Goal: Transaction & Acquisition: Purchase product/service

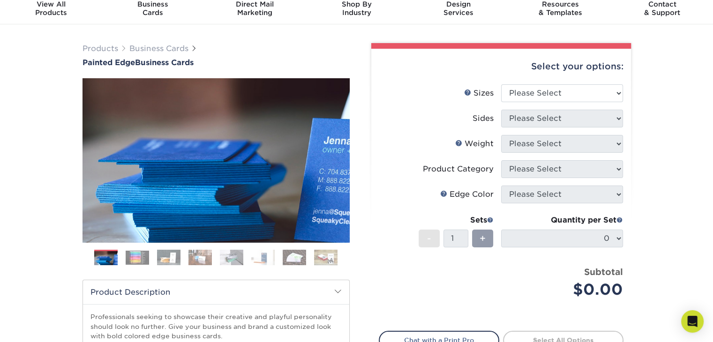
scroll to position [35, 0]
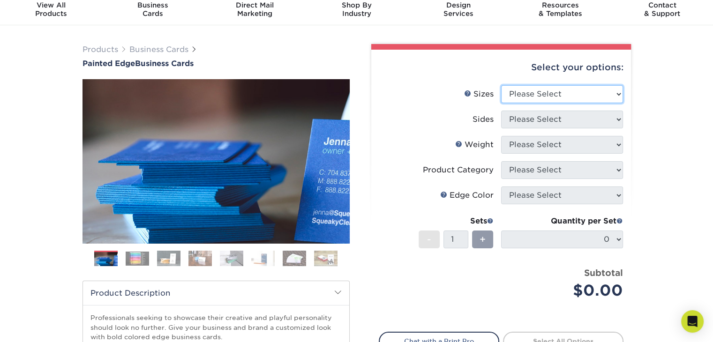
click at [536, 99] on select "Please Select 2" x 3.5" - Standard 2.125" x 3.375" - European 2.5" x 2.5" - Squ…" at bounding box center [562, 94] width 122 height 18
select select "2.00x3.50"
click at [501, 85] on select "Please Select 2" x 3.5" - Standard 2.125" x 3.375" - European 2.5" x 2.5" - Squ…" at bounding box center [562, 94] width 122 height 18
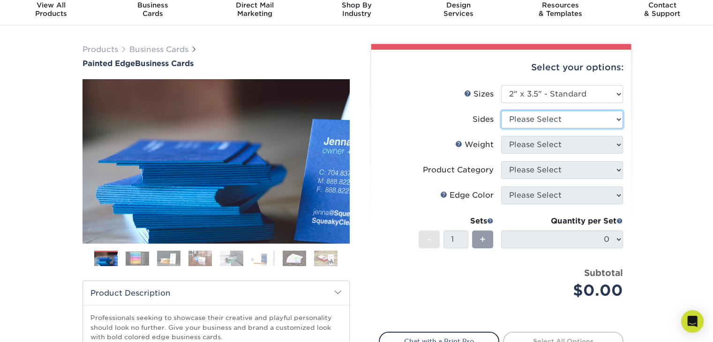
click at [568, 120] on select "Please Select Print Both Sides Print Front Only" at bounding box center [562, 120] width 122 height 18
select select "13abbda7-1d64-4f25-8bb2-c179b224825d"
click at [501, 111] on select "Please Select Print Both Sides Print Front Only" at bounding box center [562, 120] width 122 height 18
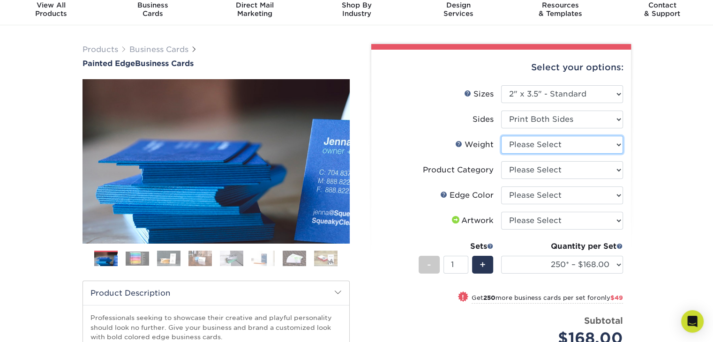
click at [570, 149] on select "Please Select 32PTUC" at bounding box center [562, 145] width 122 height 18
select select "32PTUC"
click at [501, 136] on select "Please Select 32PTUC" at bounding box center [562, 145] width 122 height 18
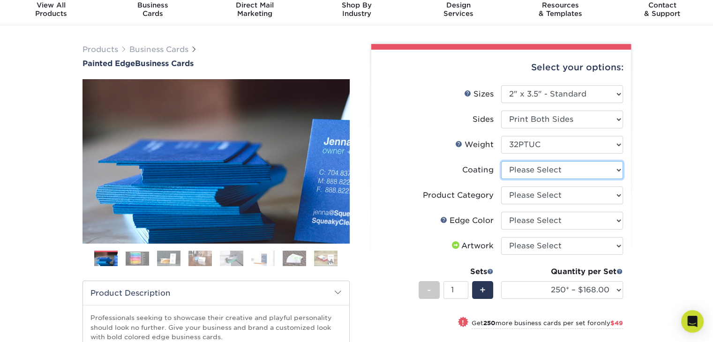
click at [574, 169] on select at bounding box center [562, 170] width 122 height 18
select select "3e7618de-abca-4bda-9f97-8b9129e913d8"
click at [501, 161] on select at bounding box center [562, 170] width 122 height 18
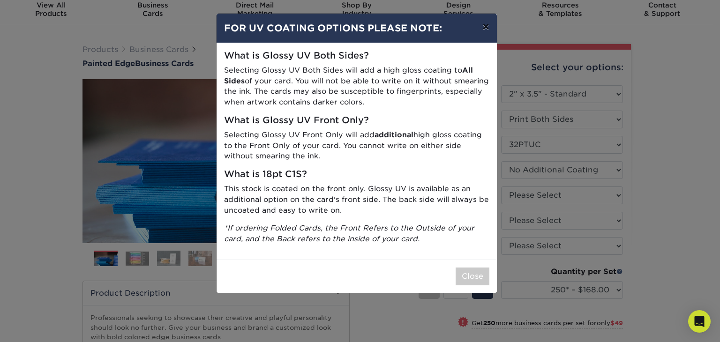
click at [488, 29] on button "×" at bounding box center [486, 27] width 22 height 26
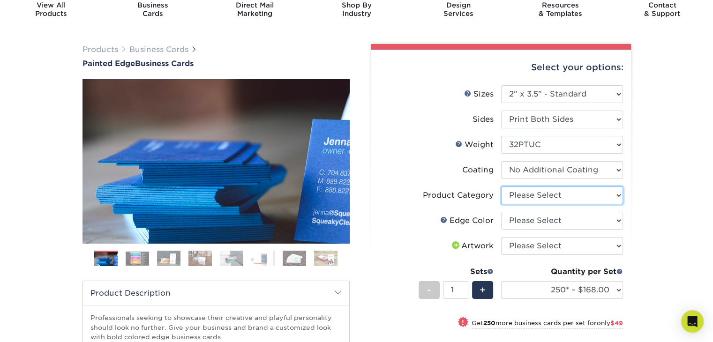
click at [534, 190] on select "Please Select Business Cards" at bounding box center [562, 195] width 122 height 18
select select "3b5148f1-0588-4f88-a218-97bcfdce65c1"
click at [501, 186] on select "Please Select Business Cards" at bounding box center [562, 195] width 122 height 18
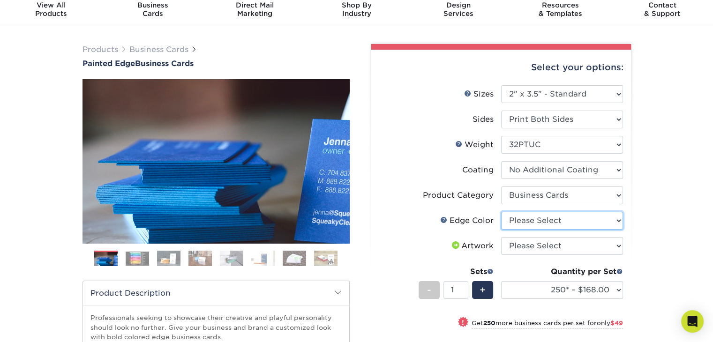
click at [544, 223] on select "Please Select Charcoal Black Brown Blue Pearlescent Blue Pearlescent Gold Pearl…" at bounding box center [562, 221] width 122 height 18
select select "1d2dc4a6-caa7-4e97-9ffb-823980241cde"
click at [501, 212] on select "Please Select Charcoal Black Brown Blue Pearlescent Blue Pearlescent Gold Pearl…" at bounding box center [562, 221] width 122 height 18
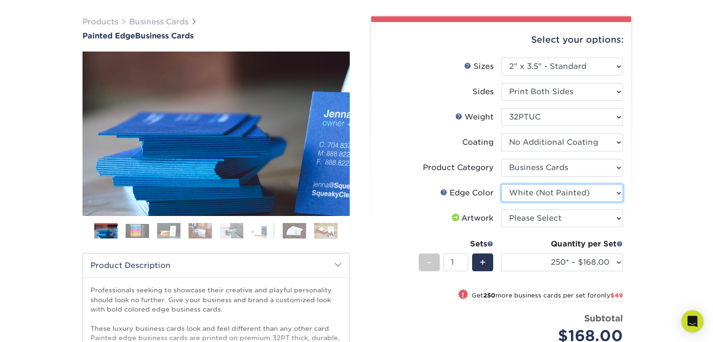
scroll to position [67, 0]
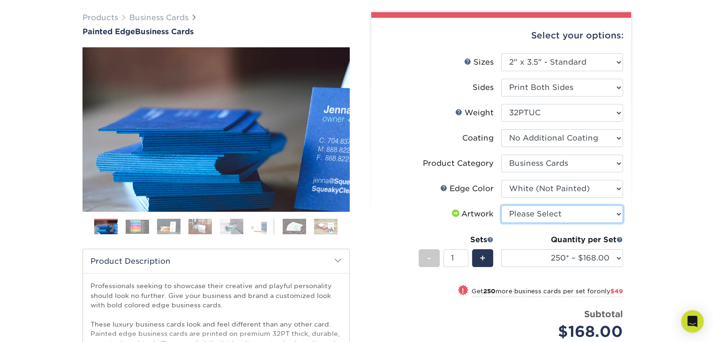
click at [526, 214] on select "Please Select I will upload files I need a design - $100" at bounding box center [562, 214] width 122 height 18
select select "upload"
click at [501, 205] on select "Please Select I will upload files I need a design - $100" at bounding box center [562, 214] width 122 height 18
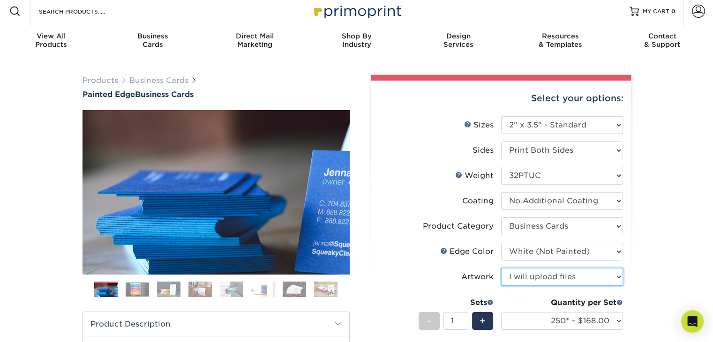
scroll to position [0, 0]
